Goal: Task Accomplishment & Management: Manage account settings

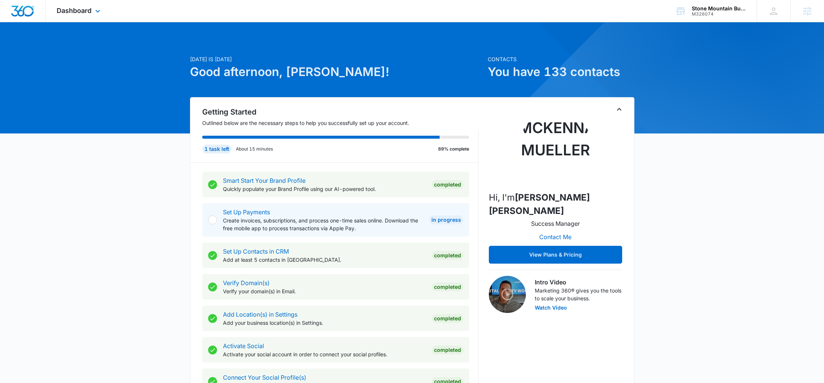
click at [59, 3] on div "Dashboard Apps Reputation Websites Forms CRM Email Social Shop Payments POS Con…" at bounding box center [80, 11] width 68 height 22
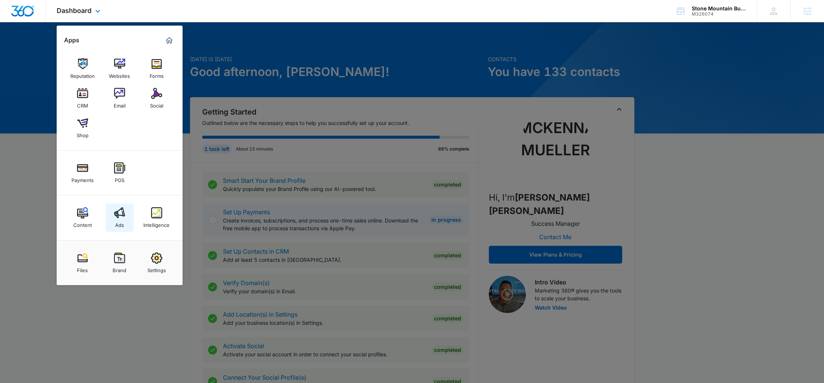
click at [119, 216] on img at bounding box center [119, 212] width 11 height 11
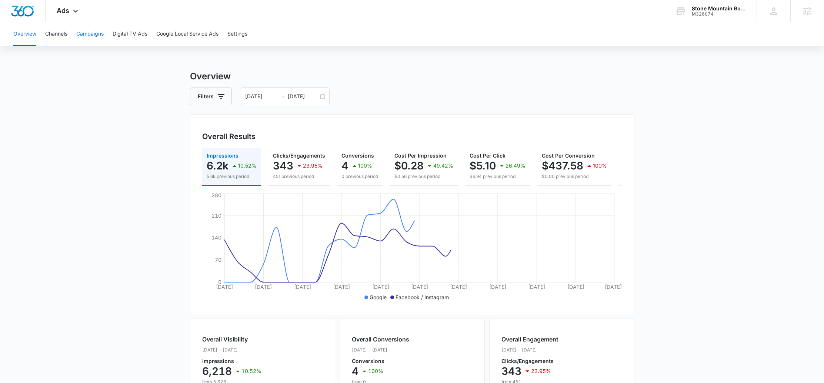
click at [87, 36] on button "Campaigns" at bounding box center [89, 34] width 27 height 24
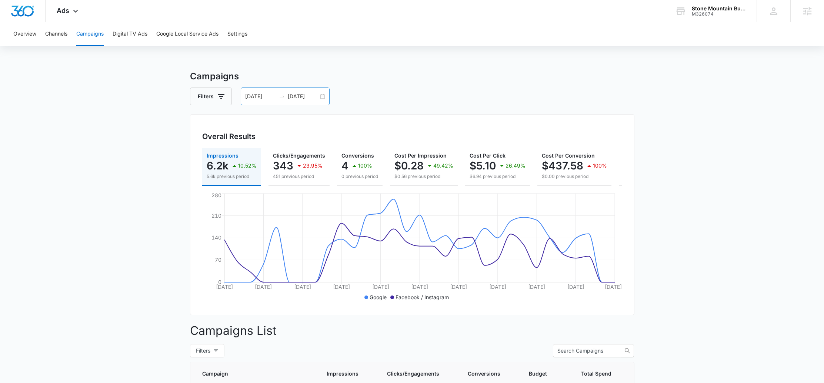
click at [324, 98] on div "08/24/2025 09/23/2025" at bounding box center [285, 96] width 89 height 18
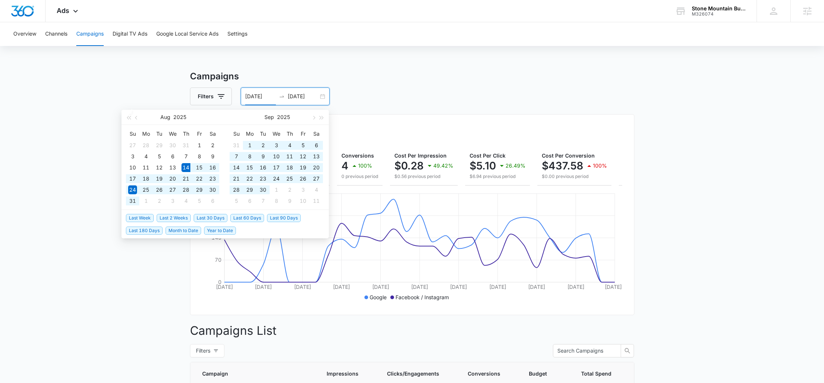
click at [239, 216] on span "Last 60 Days" at bounding box center [247, 218] width 34 height 8
type input "08/14/2025"
type input "10/13/2025"
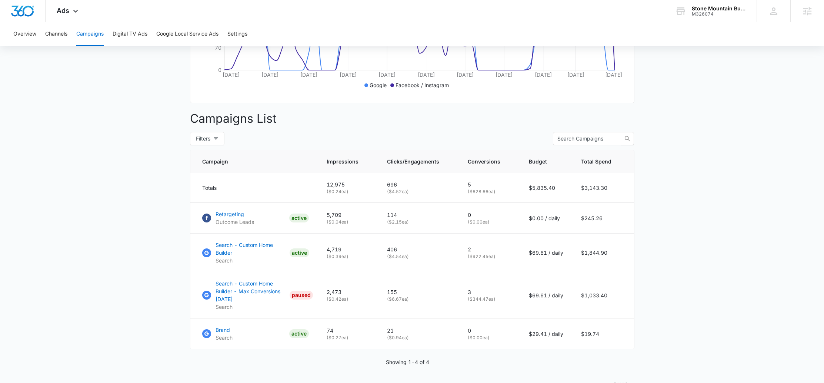
scroll to position [223, 0]
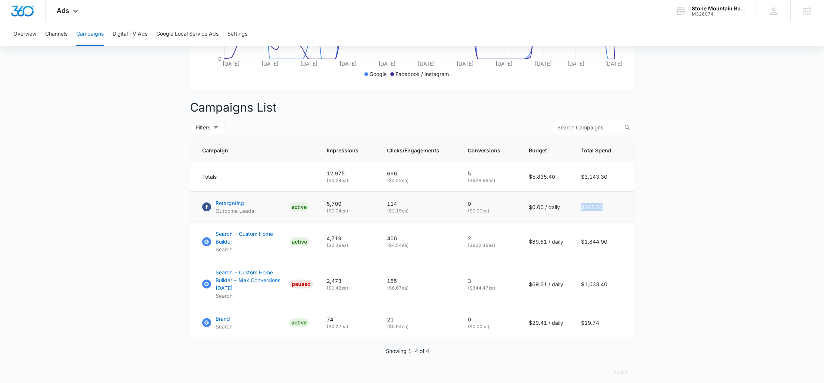
drag, startPoint x: 614, startPoint y: 211, endPoint x: 580, endPoint y: 211, distance: 34.8
click at [580, 211] on td "$245.26" at bounding box center [603, 206] width 62 height 31
click at [571, 211] on td "$0.00 / daily" at bounding box center [546, 206] width 52 height 31
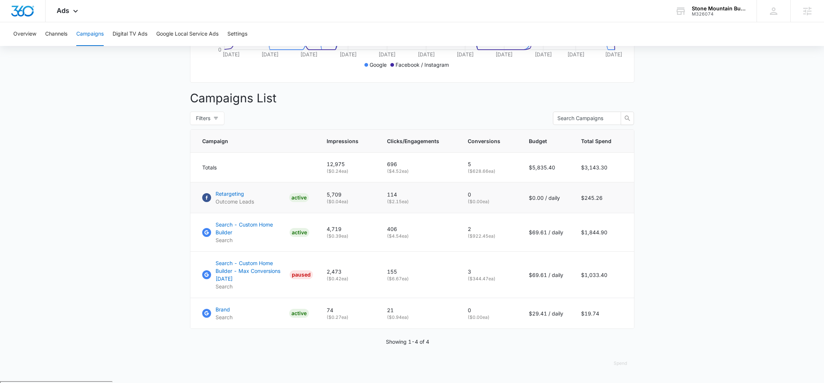
scroll to position [236, 0]
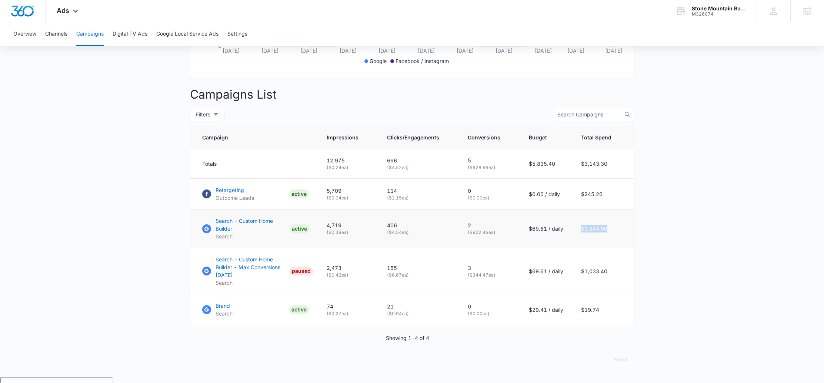
drag, startPoint x: 617, startPoint y: 235, endPoint x: 576, endPoint y: 234, distance: 40.7
click at [576, 234] on td "$1,844.90" at bounding box center [603, 228] width 62 height 39
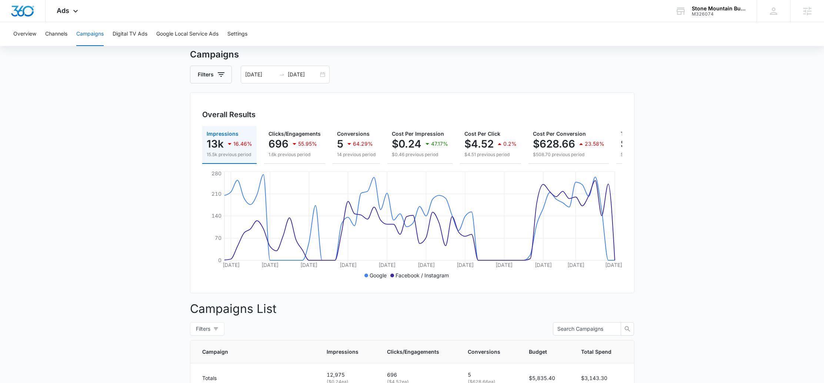
scroll to position [21, 0]
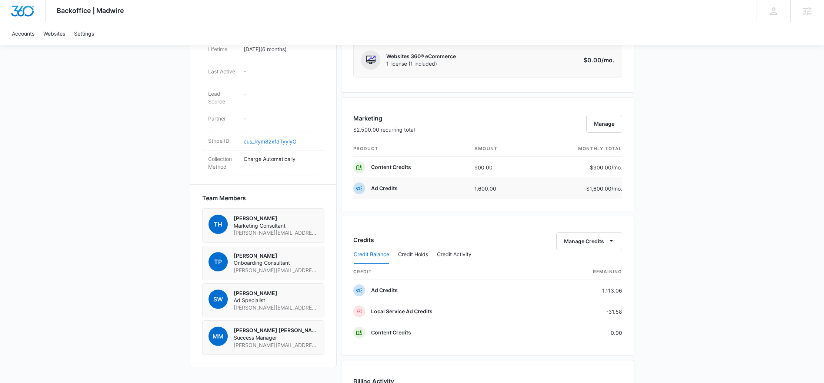
scroll to position [378, 0]
click at [591, 242] on button "Manage Credits" at bounding box center [589, 241] width 66 height 18
click at [593, 262] on div "Transfer Credits" at bounding box center [585, 264] width 39 height 5
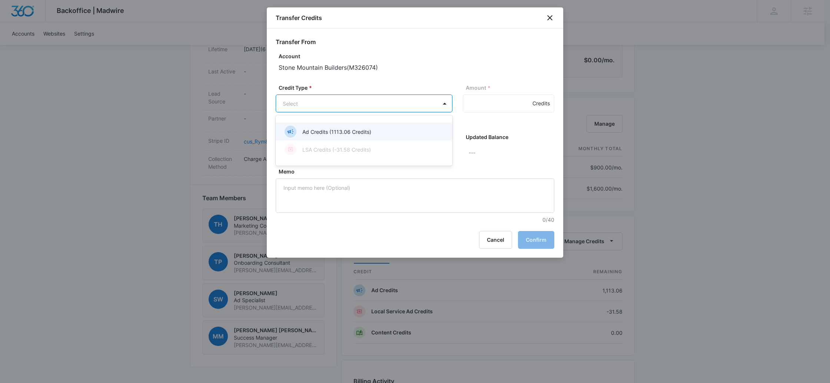
click at [321, 108] on body "Backoffice | Madwire Apps Settings McKenna Mueller McKenna.Mueller@madwire.com …" at bounding box center [415, 157] width 830 height 1070
click at [337, 134] on p "Ad Credits (1113.06 Credits)" at bounding box center [336, 132] width 69 height 8
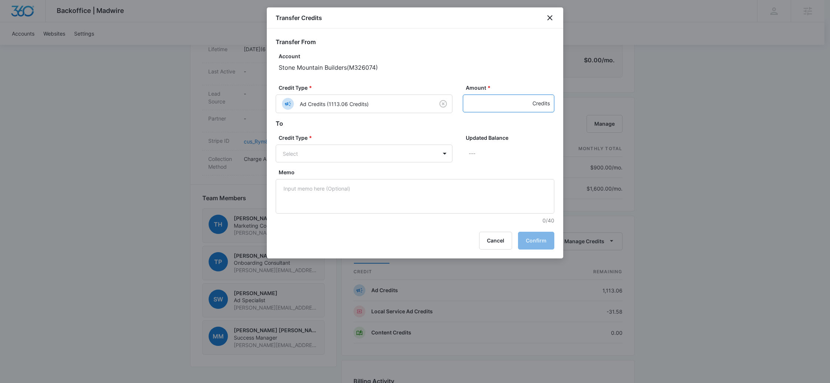
click at [486, 105] on input "Amount *" at bounding box center [508, 103] width 91 height 18
type input "500"
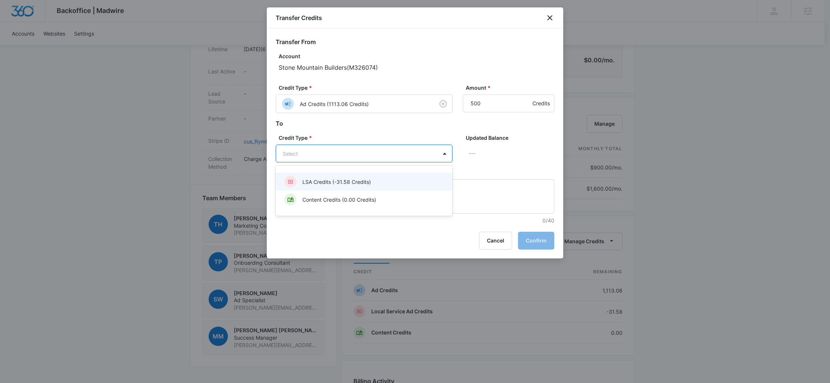
click at [313, 157] on body "Backoffice | Madwire Apps Settings McKenna Mueller McKenna.Mueller@madwire.com …" at bounding box center [415, 157] width 830 height 1070
click at [328, 181] on p "LSA Credits (-31.58 Credits)" at bounding box center [336, 182] width 69 height 8
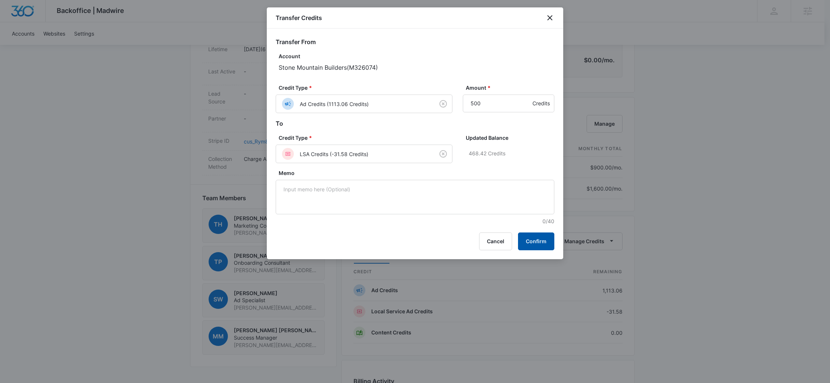
click at [542, 239] on button "Confirm" at bounding box center [536, 241] width 36 height 18
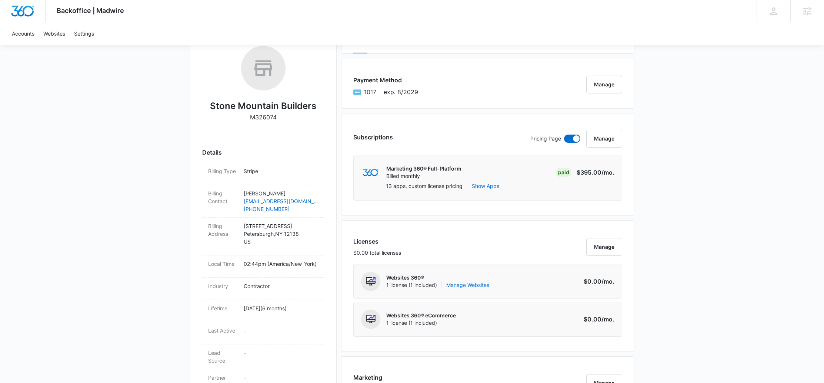
scroll to position [0, 0]
